Goal: Check status: Check status

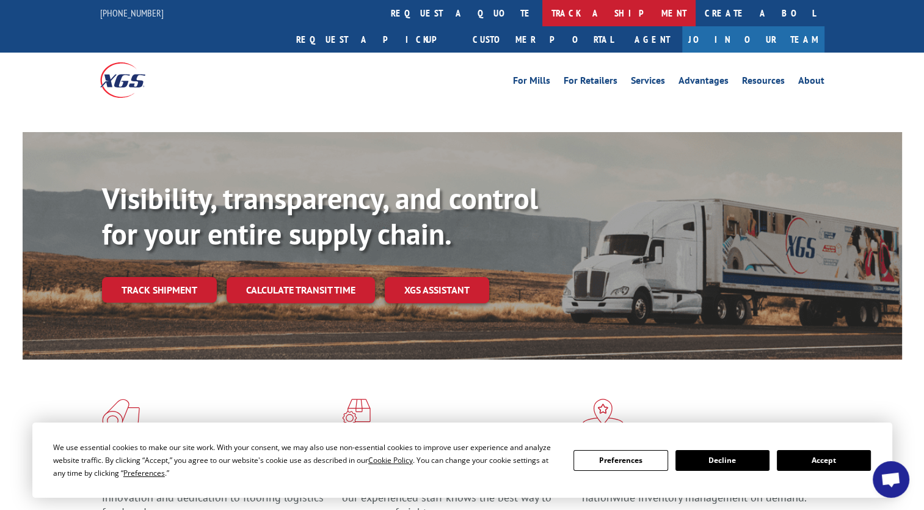
click at [543, 12] on link "track a shipment" at bounding box center [619, 13] width 153 height 26
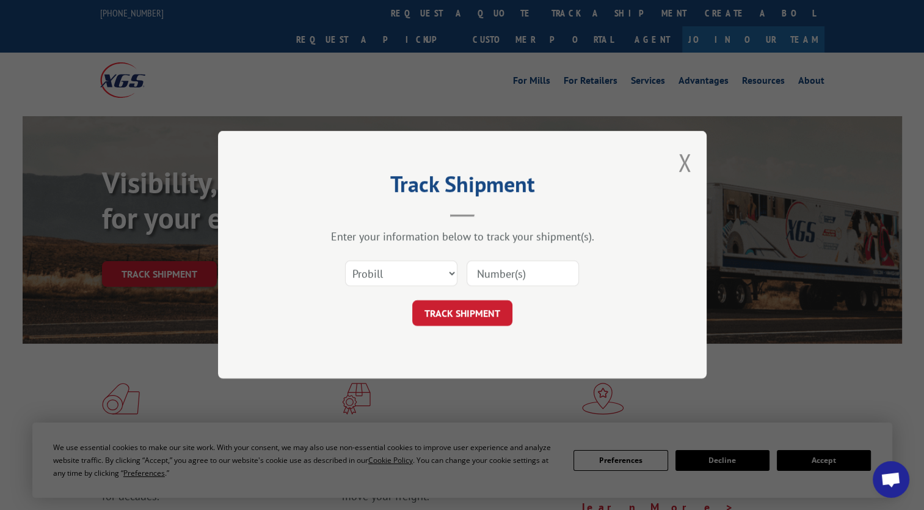
drag, startPoint x: 431, startPoint y: 280, endPoint x: 429, endPoint y: 287, distance: 7.4
click at [431, 280] on select "Select category... Probill BOL PO" at bounding box center [401, 274] width 112 height 26
select select "bol"
click at [345, 261] on select "Select category... Probill BOL PO" at bounding box center [401, 274] width 112 height 26
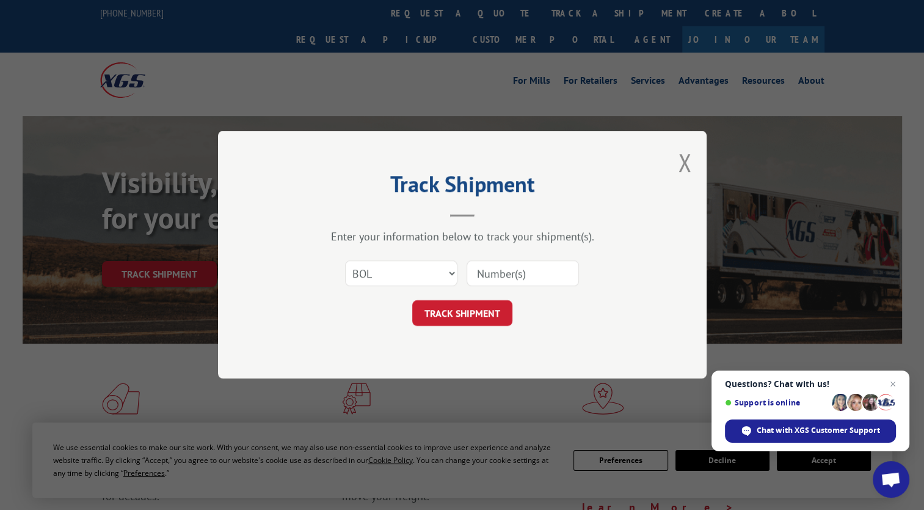
click at [494, 268] on input at bounding box center [523, 274] width 112 height 26
paste input "2847428"
type input "2847428"
click at [463, 305] on button "TRACK SHIPMENT" at bounding box center [462, 314] width 100 height 26
